Goal: Navigation & Orientation: Find specific page/section

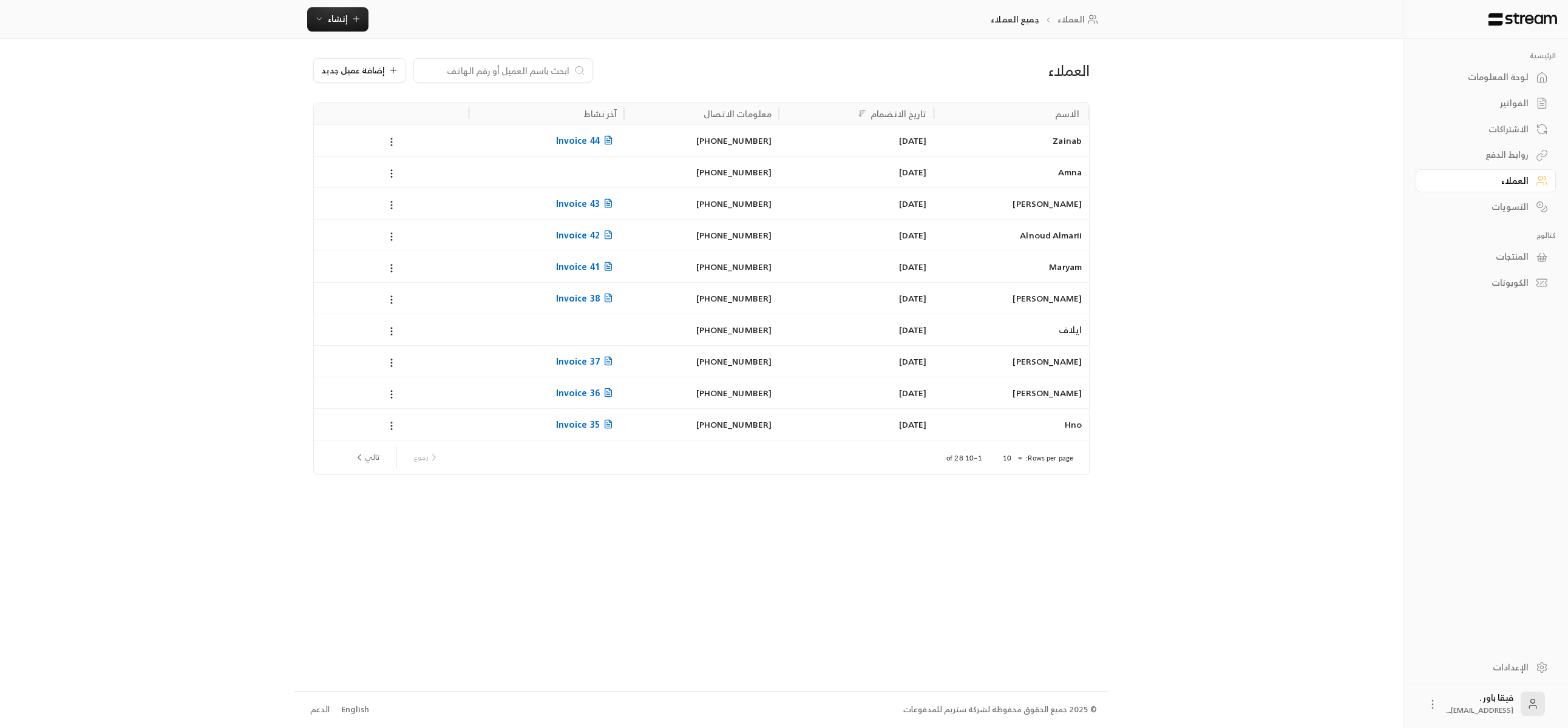
click at [1509, 123] on div "الاشتراكات" at bounding box center [1479, 129] width 98 height 12
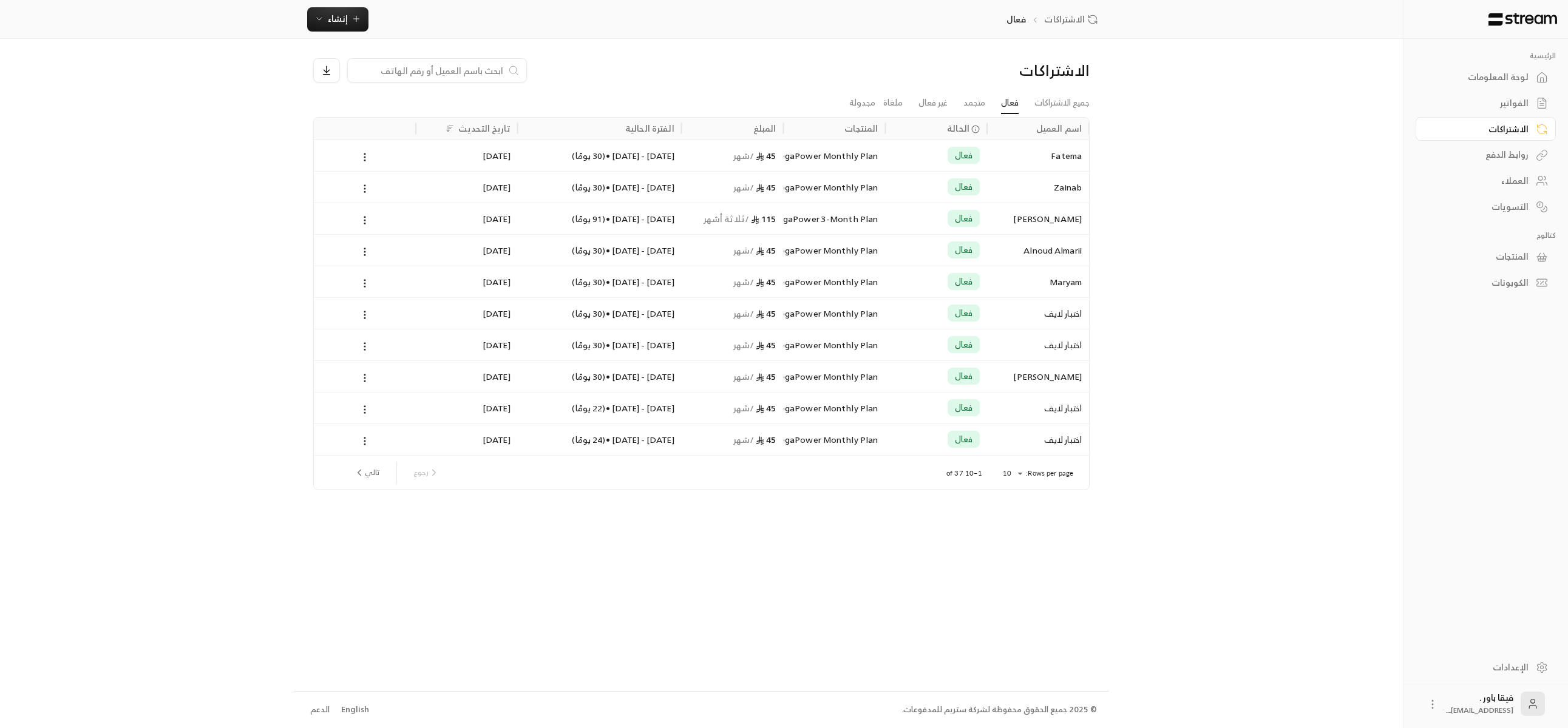
click at [1520, 109] on div "الفواتير" at bounding box center [1479, 103] width 98 height 12
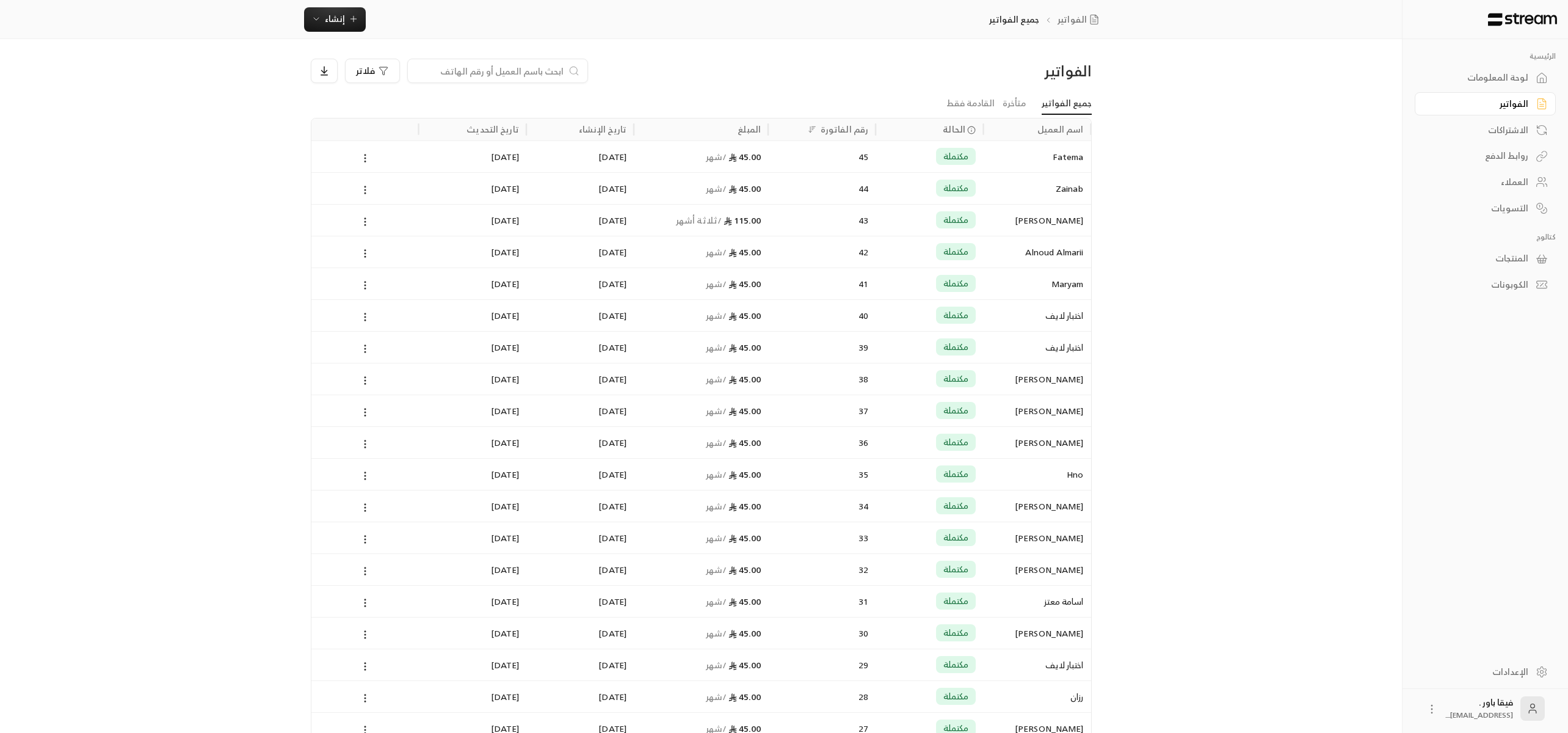
click at [1541, 94] on link "الفواتير" at bounding box center [1485, 104] width 141 height 24
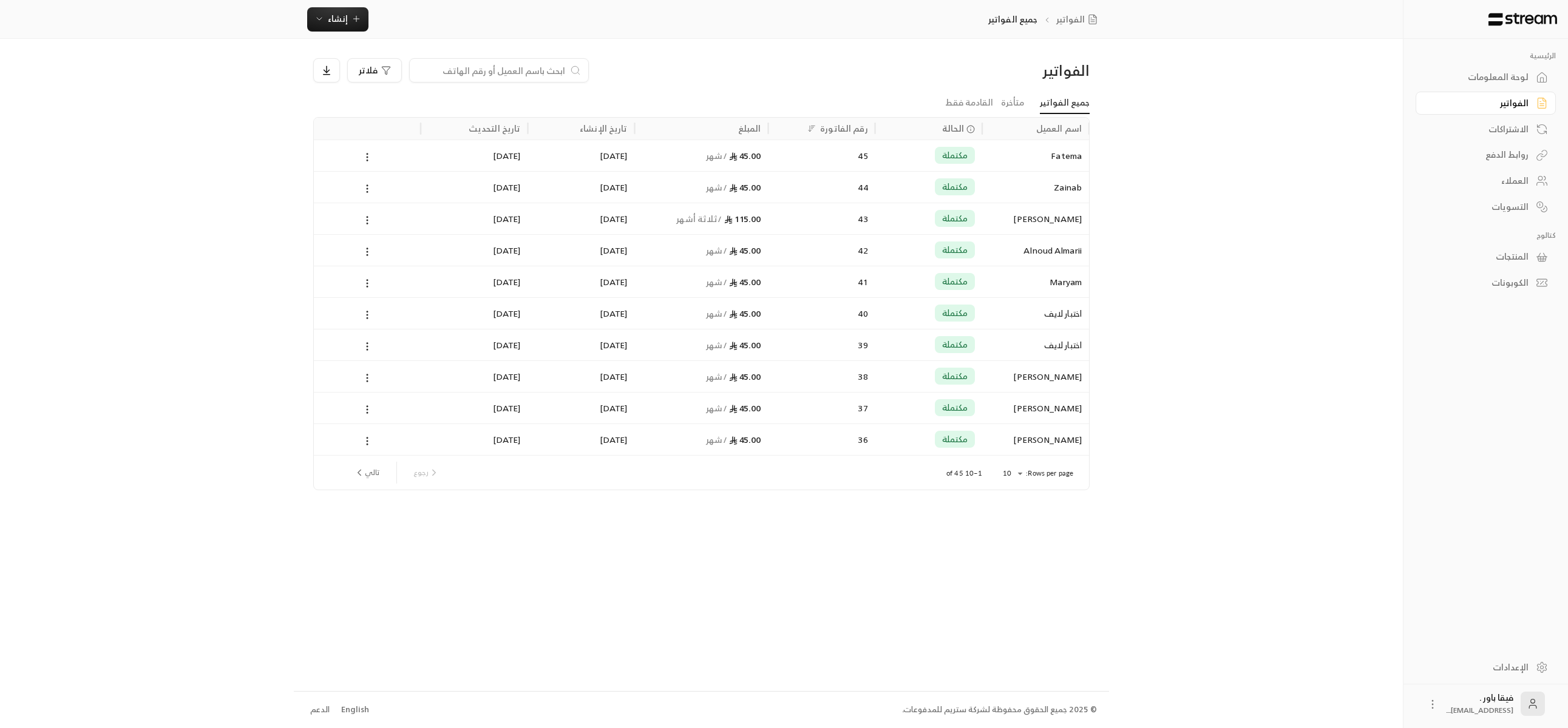
click at [1525, 80] on div "لوحة المعلومات" at bounding box center [1479, 77] width 98 height 12
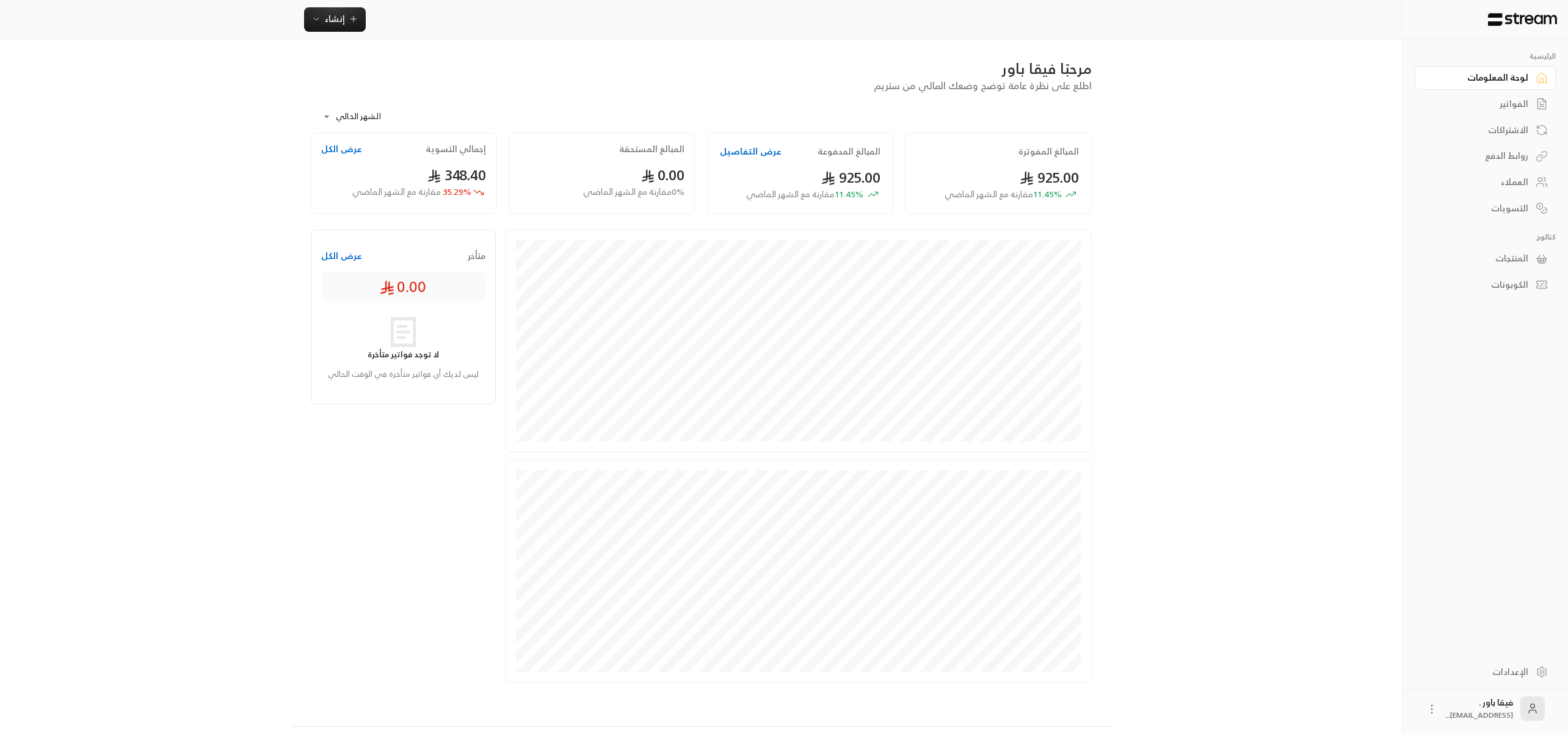
click at [336, 146] on button "عرض الكل" at bounding box center [341, 150] width 41 height 12
